Goal: Information Seeking & Learning: Learn about a topic

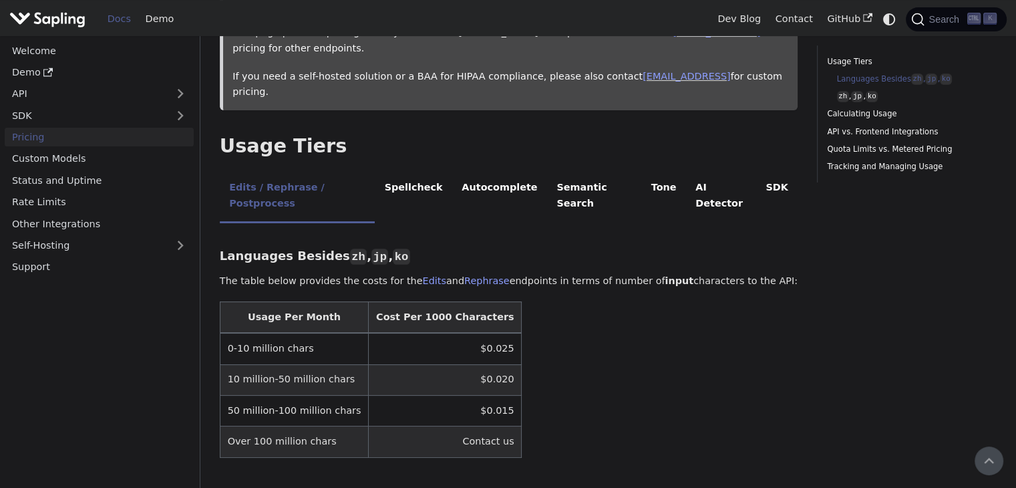
scroll to position [67, 0]
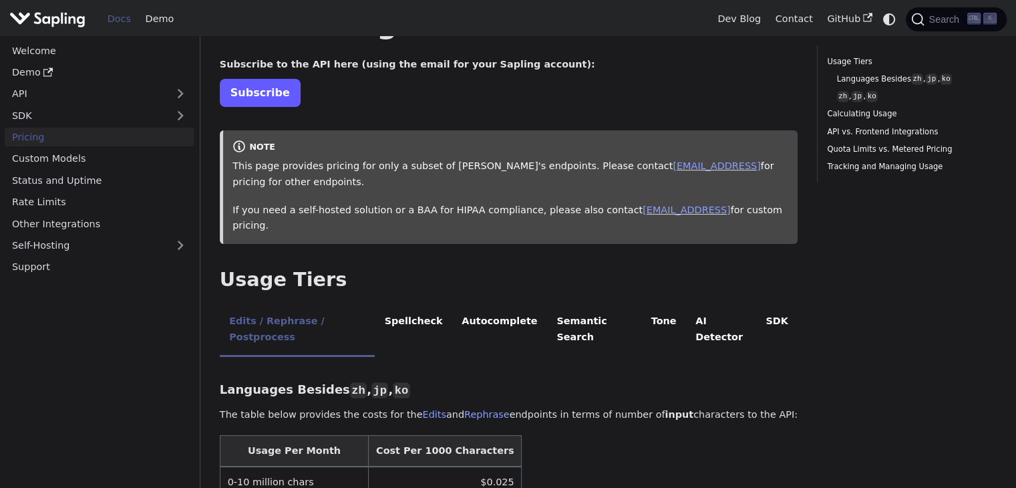
click at [243, 98] on link "Subscribe" at bounding box center [260, 92] width 81 height 27
click at [698, 304] on li "AI Detector" at bounding box center [721, 330] width 70 height 53
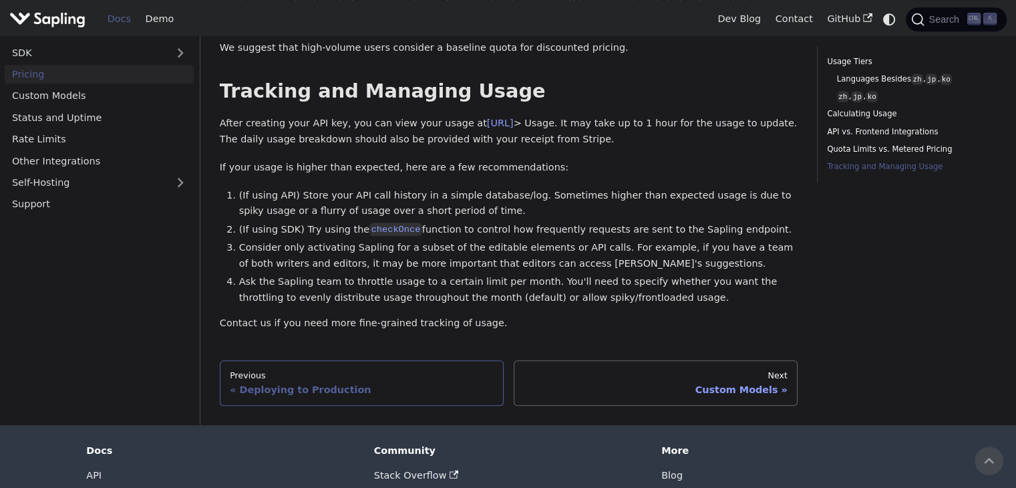
scroll to position [1074, 0]
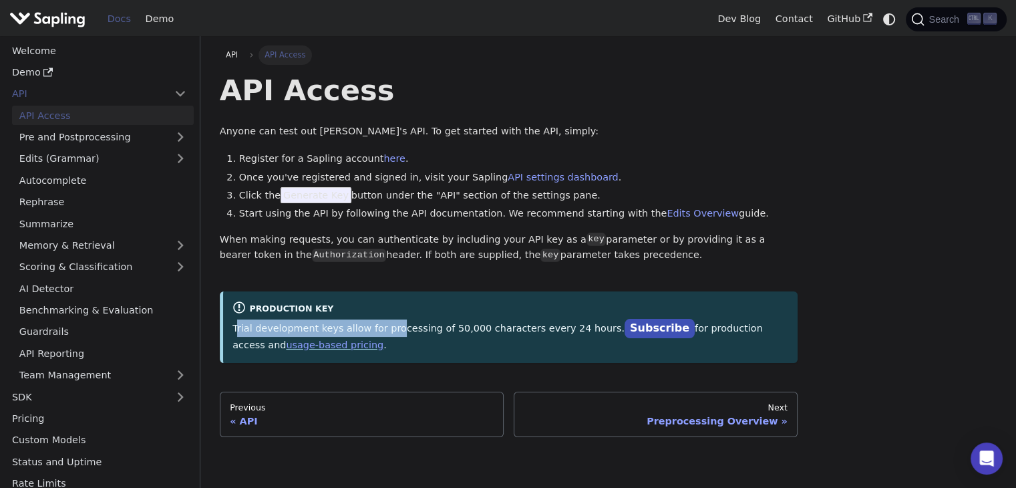
drag, startPoint x: 235, startPoint y: 332, endPoint x: 390, endPoint y: 327, distance: 155.1
click at [390, 327] on p "Trial development keys allow for processing of 50,000 characters every 24 hours…" at bounding box center [511, 335] width 556 height 33
click at [406, 327] on p "Trial development keys allow for processing of 50,000 characters every 24 hours…" at bounding box center [511, 335] width 556 height 33
drag, startPoint x: 234, startPoint y: 328, endPoint x: 456, endPoint y: 321, distance: 222.7
click at [456, 321] on p "Trial development keys allow for processing of 50,000 characters every 24 hours…" at bounding box center [511, 335] width 556 height 33
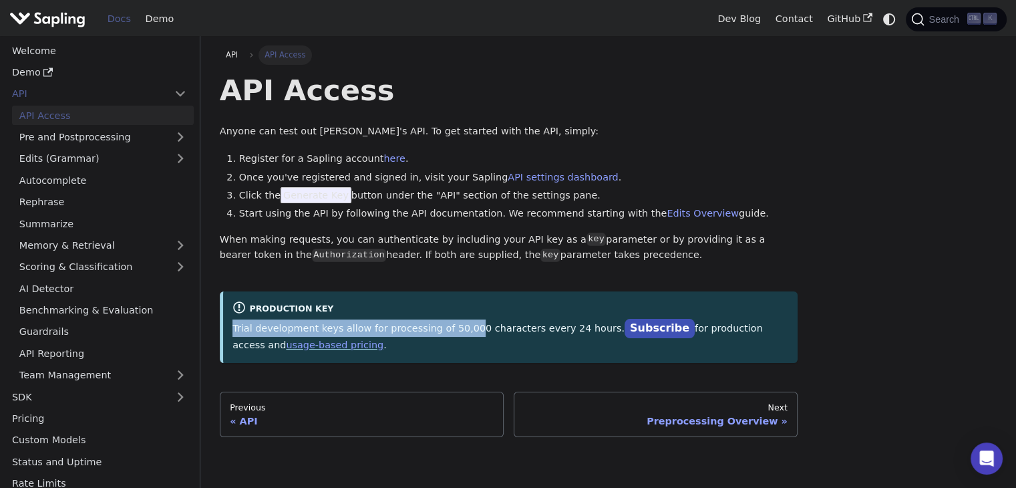
click at [457, 320] on p "Trial development keys allow for processing of 50,000 characters every 24 hours…" at bounding box center [511, 335] width 556 height 33
click at [440, 327] on p "Trial development keys allow for processing of 50,000 characters every 24 hours…" at bounding box center [511, 335] width 556 height 33
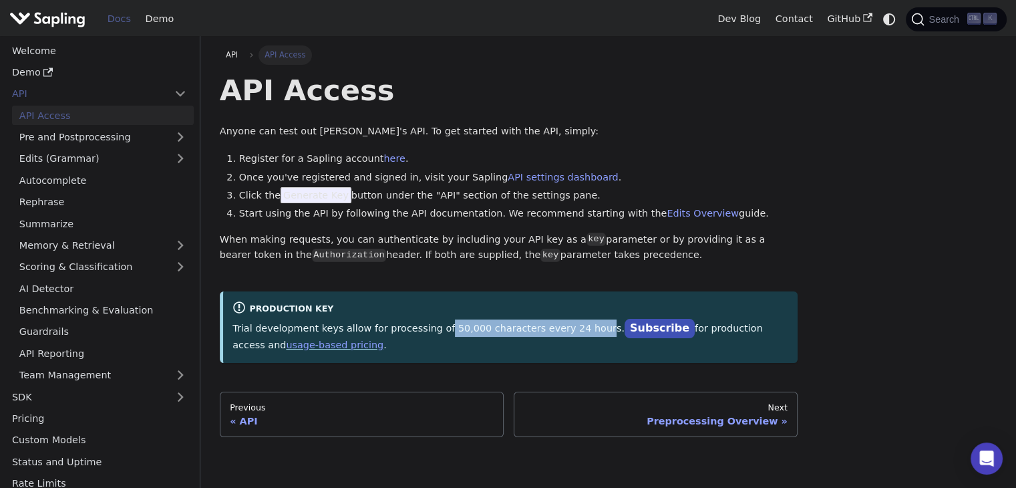
drag, startPoint x: 428, startPoint y: 329, endPoint x: 567, endPoint y: 329, distance: 139.7
click at [567, 329] on p "Trial development keys allow for processing of 50,000 characters every 24 hours…" at bounding box center [511, 335] width 556 height 33
click at [668, 331] on p "Trial development keys allow for processing of 50,000 characters every 24 hours…" at bounding box center [511, 335] width 556 height 33
click at [382, 193] on li "Click the Generate Key button under the "API" section of the settings pane." at bounding box center [518, 196] width 559 height 16
click at [625, 327] on link "Subscribe" at bounding box center [660, 328] width 70 height 19
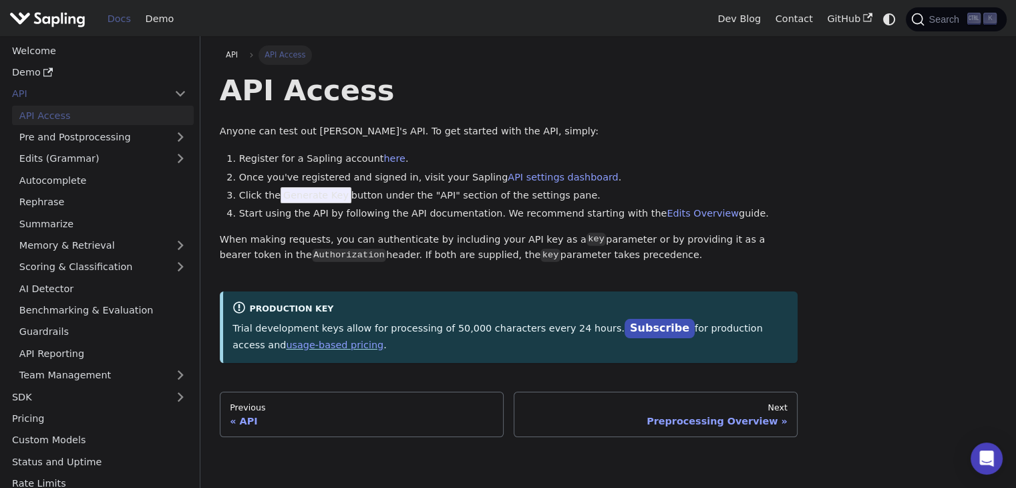
drag, startPoint x: 322, startPoint y: 194, endPoint x: 366, endPoint y: 198, distance: 44.3
click at [323, 194] on span "Generate Key" at bounding box center [316, 195] width 71 height 16
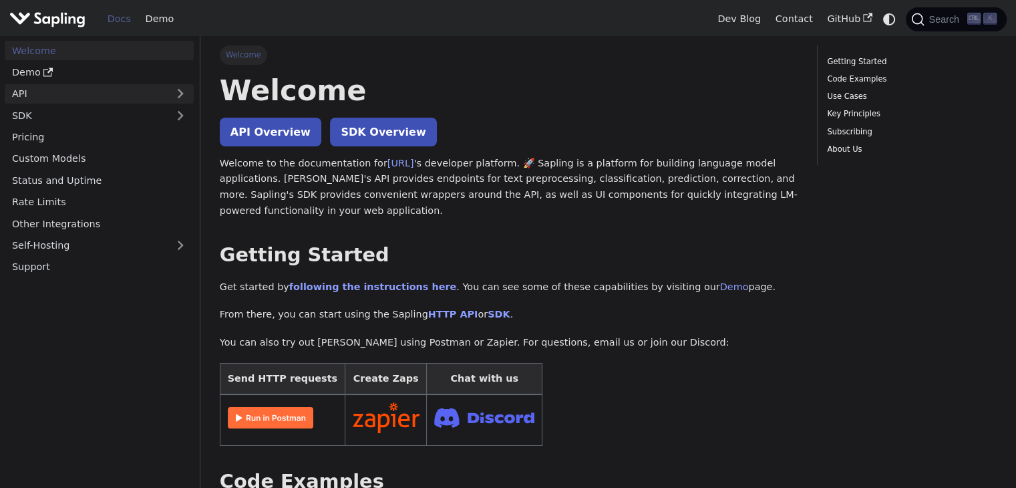
click at [53, 87] on link "API" at bounding box center [86, 93] width 162 height 19
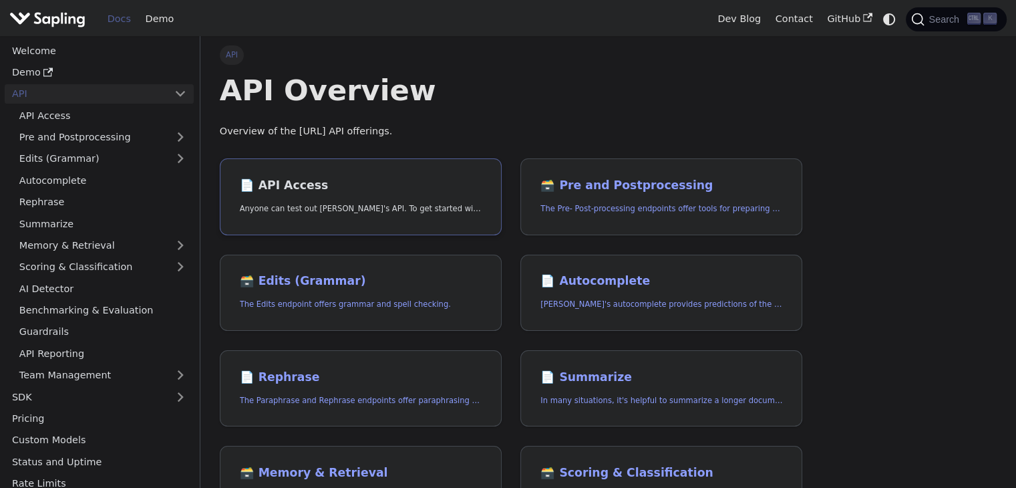
click at [329, 196] on link "📄️ API Access Anyone can test out Sapling's API. To get started with the API, s…" at bounding box center [361, 196] width 282 height 77
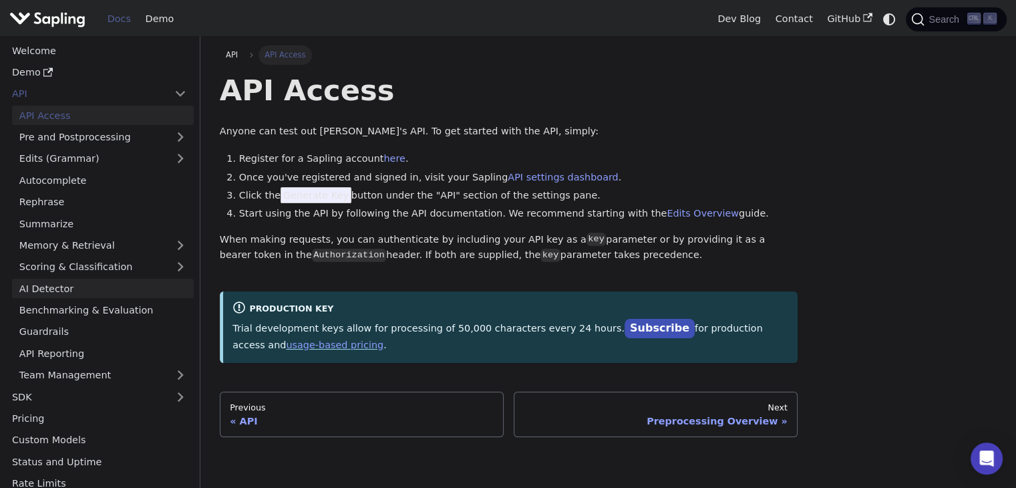
click at [142, 287] on link "AI Detector" at bounding box center [103, 288] width 182 height 19
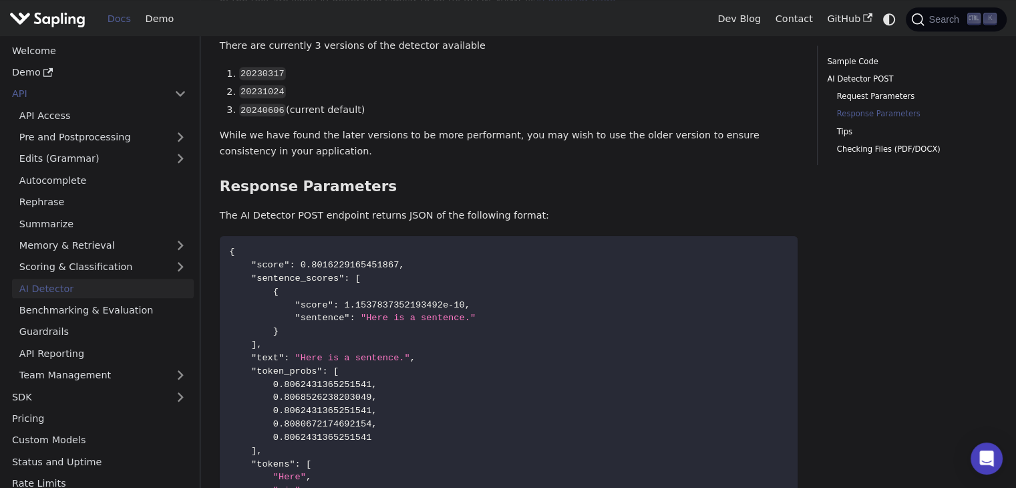
scroll to position [1069, 0]
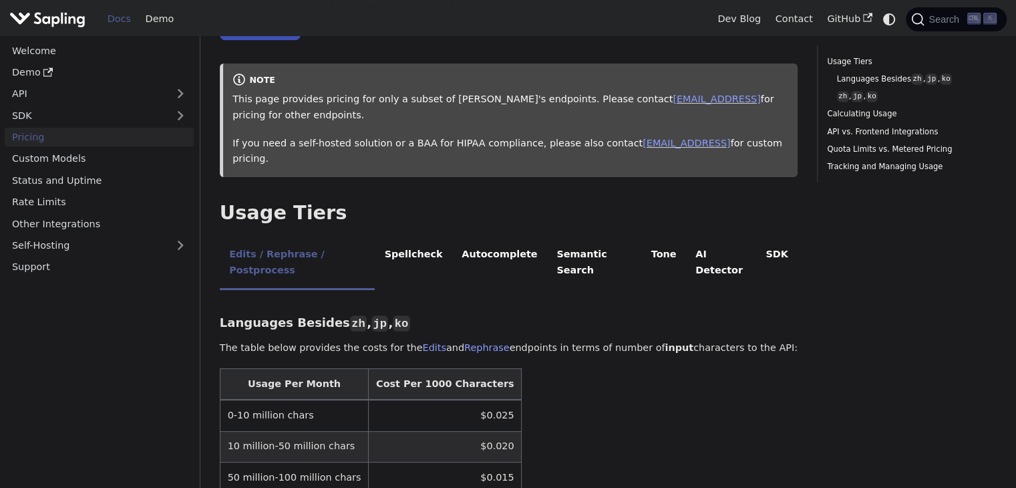
scroll to position [267, 0]
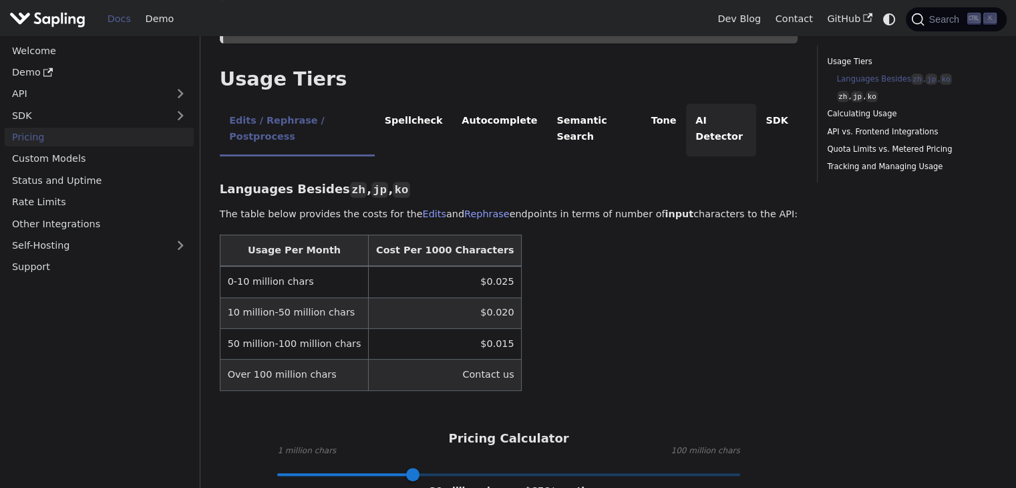
click at [686, 104] on li "AI Detector" at bounding box center [721, 130] width 70 height 53
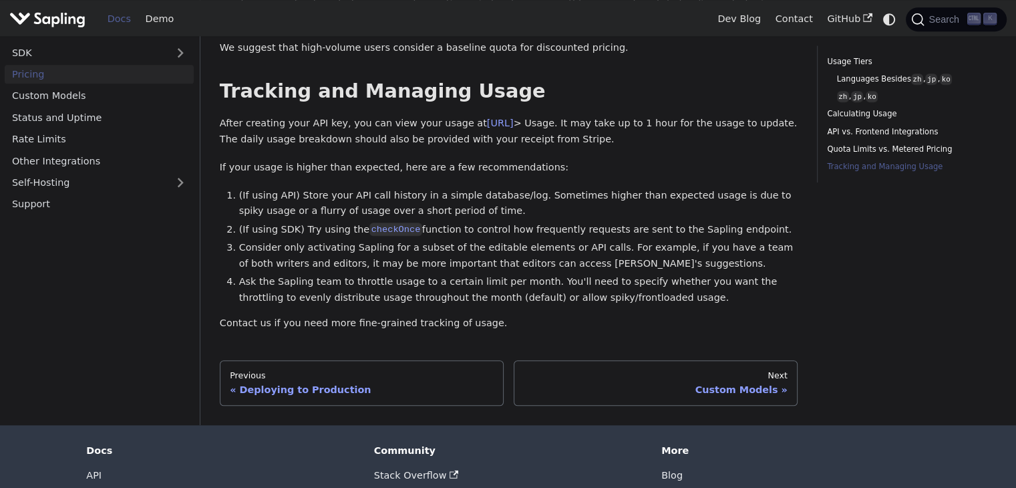
scroll to position [873, 0]
